Goal: Entertainment & Leisure: Consume media (video, audio)

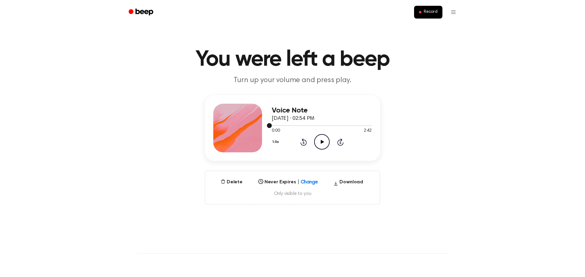
click at [303, 126] on div at bounding box center [322, 125] width 100 height 5
click at [325, 141] on icon "Play Audio" at bounding box center [322, 142] width 16 height 16
click at [319, 140] on icon "Pause Audio" at bounding box center [322, 142] width 16 height 16
click at [322, 145] on icon "Play Audio" at bounding box center [322, 142] width 16 height 16
drag, startPoint x: 306, startPoint y: 126, endPoint x: 319, endPoint y: 127, distance: 12.9
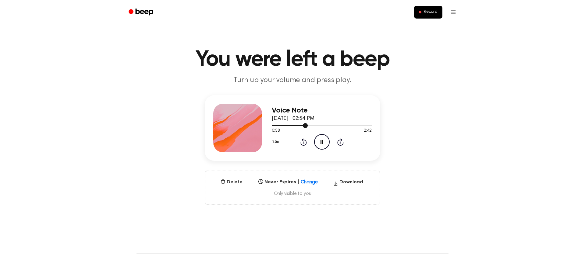
click at [319, 127] on div at bounding box center [322, 125] width 100 height 5
drag, startPoint x: 321, startPoint y: 126, endPoint x: 337, endPoint y: 128, distance: 16.2
click at [337, 128] on div "1:20 2:42 Your browser does not support the [object Object] element." at bounding box center [322, 128] width 100 height 11
click at [329, 127] on div at bounding box center [322, 125] width 100 height 5
click at [345, 125] on div at bounding box center [322, 125] width 100 height 1
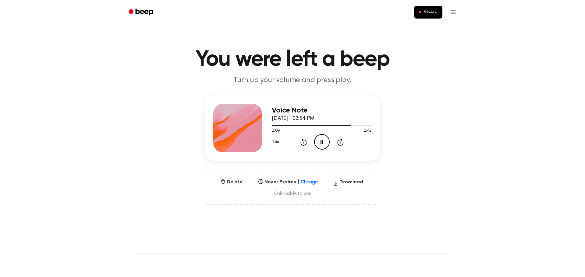
click at [324, 143] on icon "Pause Audio" at bounding box center [322, 142] width 16 height 16
